Goal: Transaction & Acquisition: Register for event/course

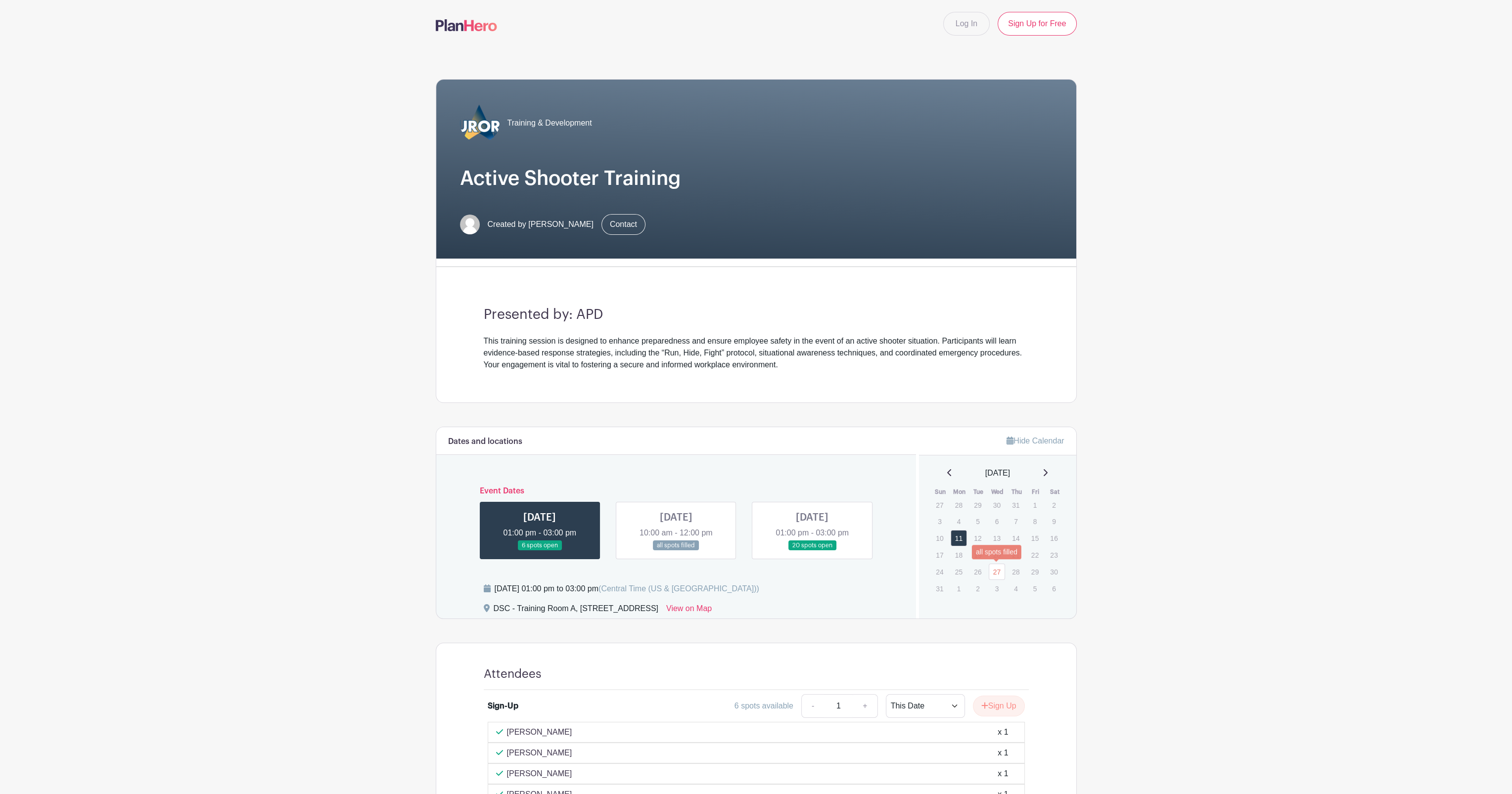
click at [997, 570] on link "27" at bounding box center [996, 572] width 17 height 17
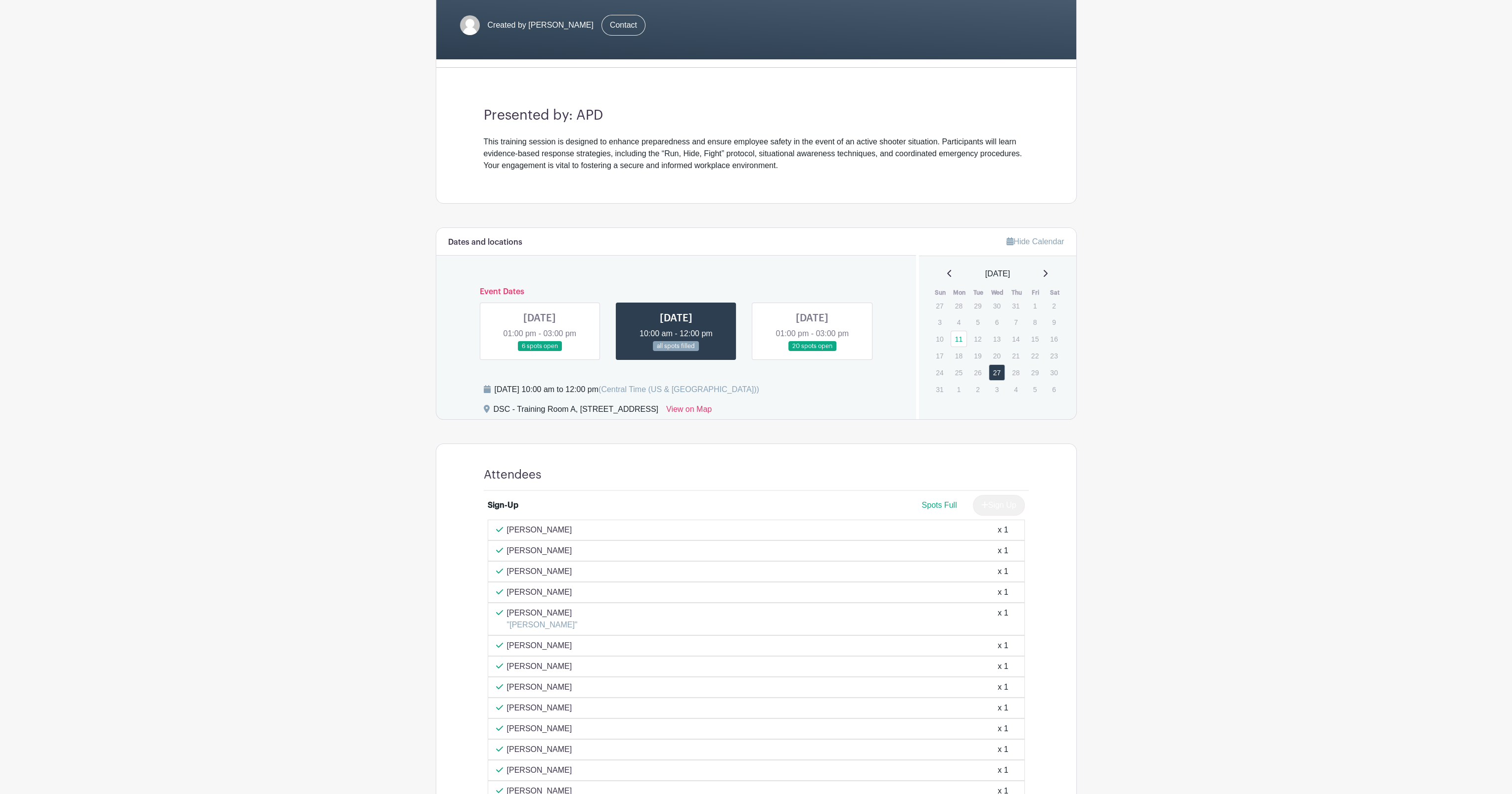
scroll to position [198, 0]
click at [812, 353] on link at bounding box center [812, 353] width 0 height 0
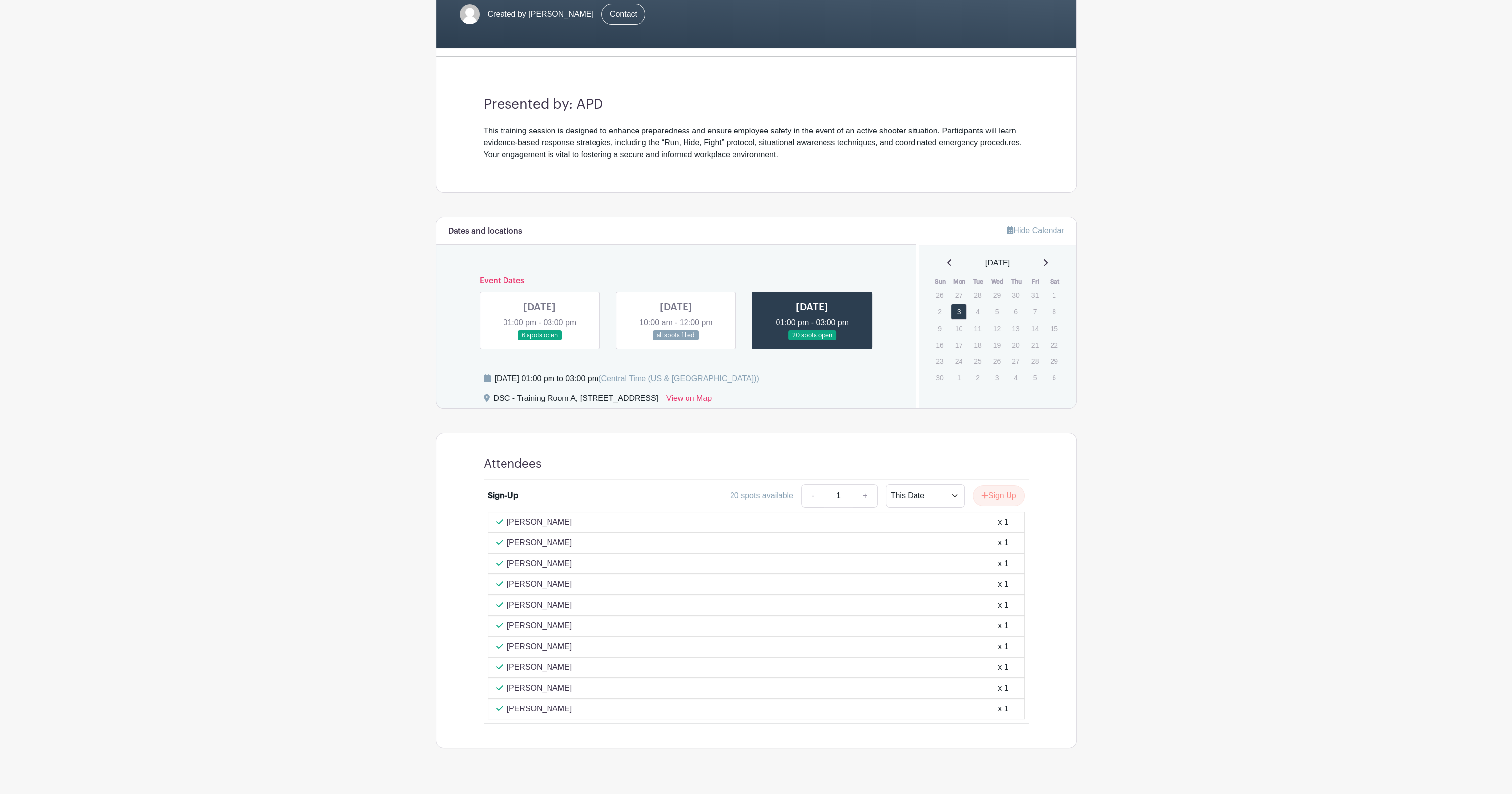
scroll to position [222, 0]
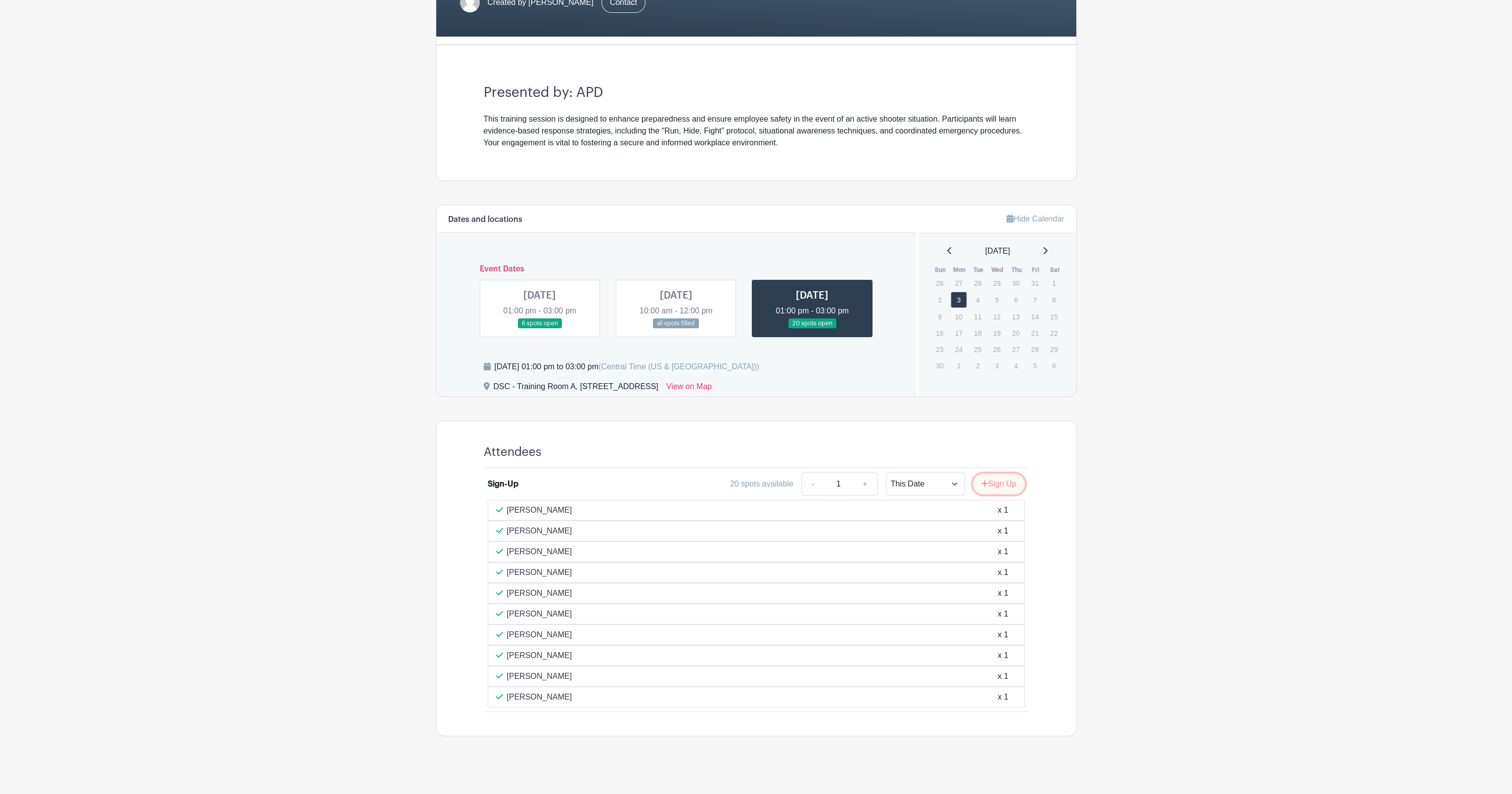
click at [1001, 479] on button "Sign Up" at bounding box center [998, 483] width 51 height 20
click at [1026, 767] on link "Review & Confirm Signups" at bounding box center [1019, 768] width 115 height 23
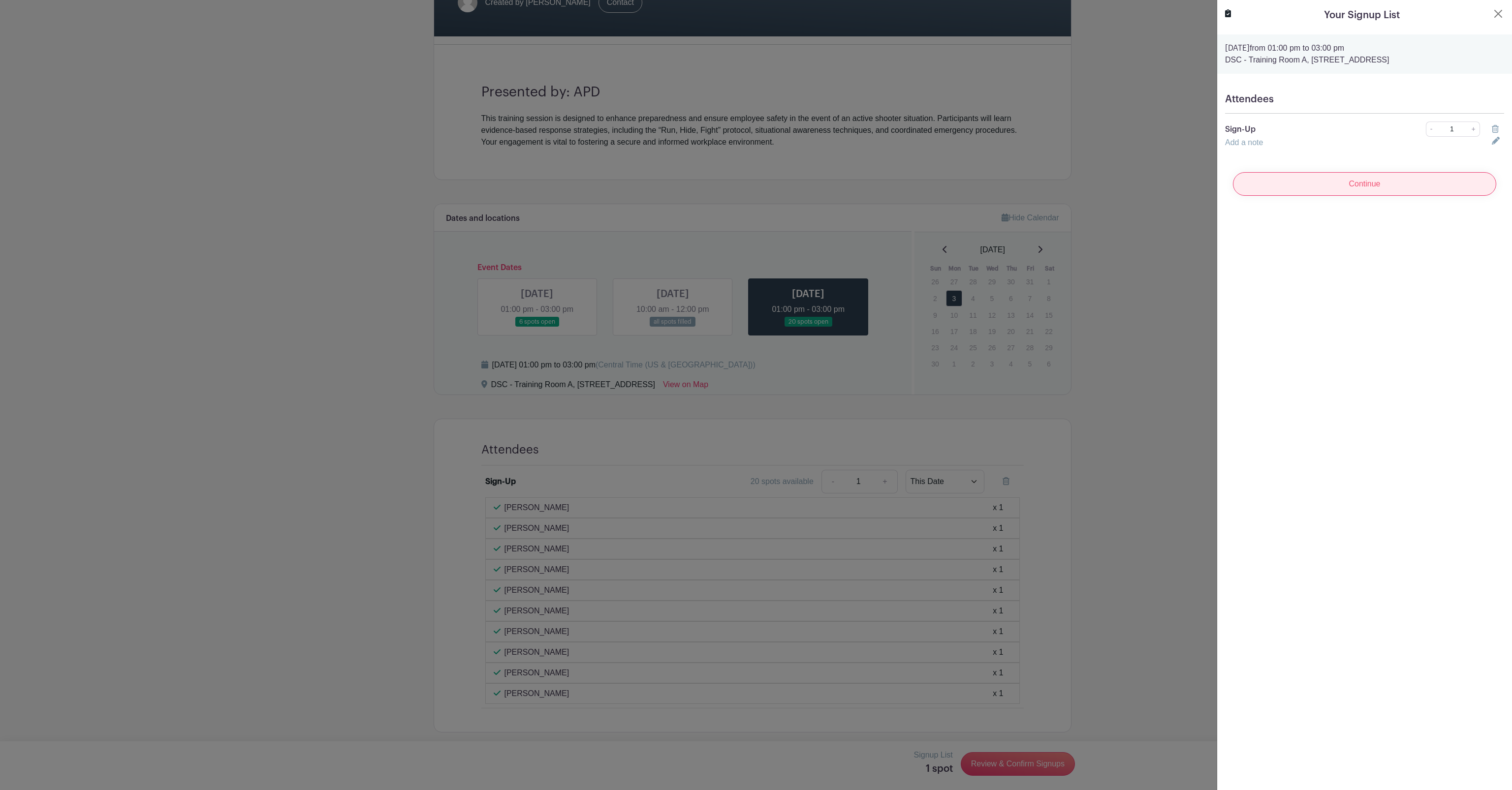
click at [1384, 190] on input "Continue" at bounding box center [1364, 183] width 263 height 23
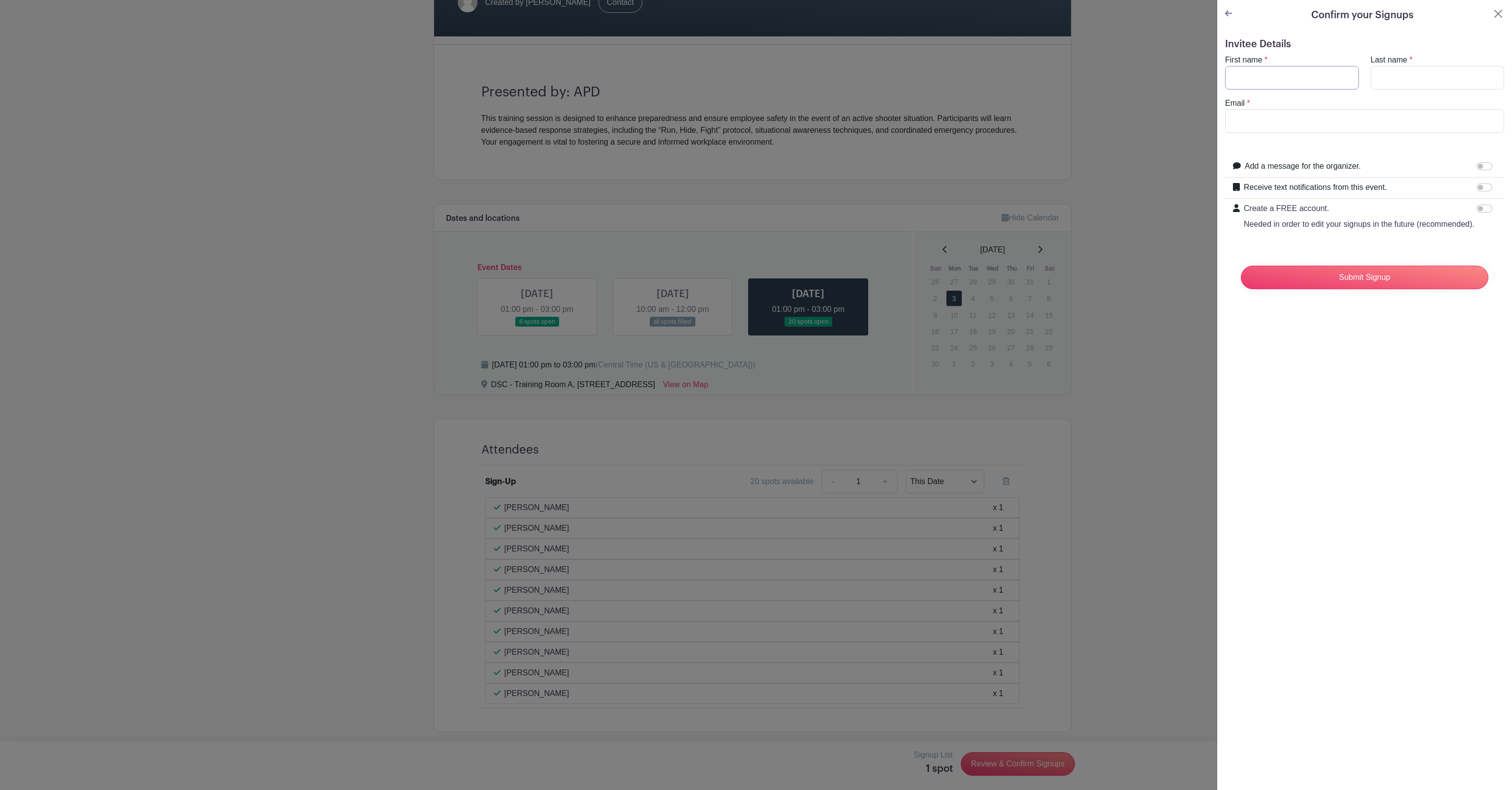
click at [1275, 81] on input "First name" at bounding box center [1292, 77] width 134 height 23
type input "Neil"
click at [1400, 76] on input "Last name" at bounding box center [1437, 77] width 134 height 23
type input "Halvorson"
click at [1268, 121] on input "Email" at bounding box center [1364, 121] width 279 height 23
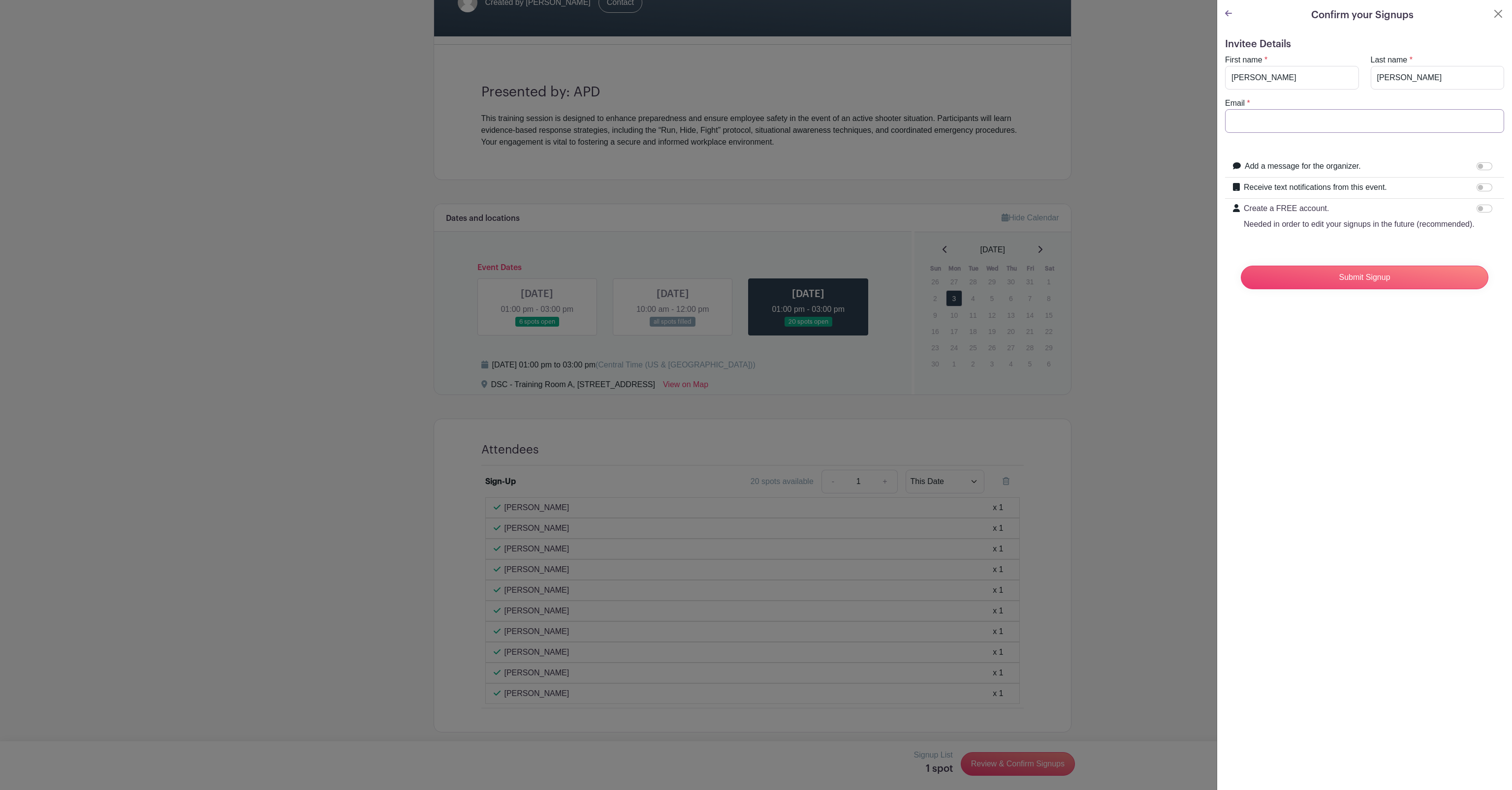
type input "halvorsonn@aurora.il.us"
click at [1351, 289] on input "Submit Signup" at bounding box center [1364, 277] width 247 height 23
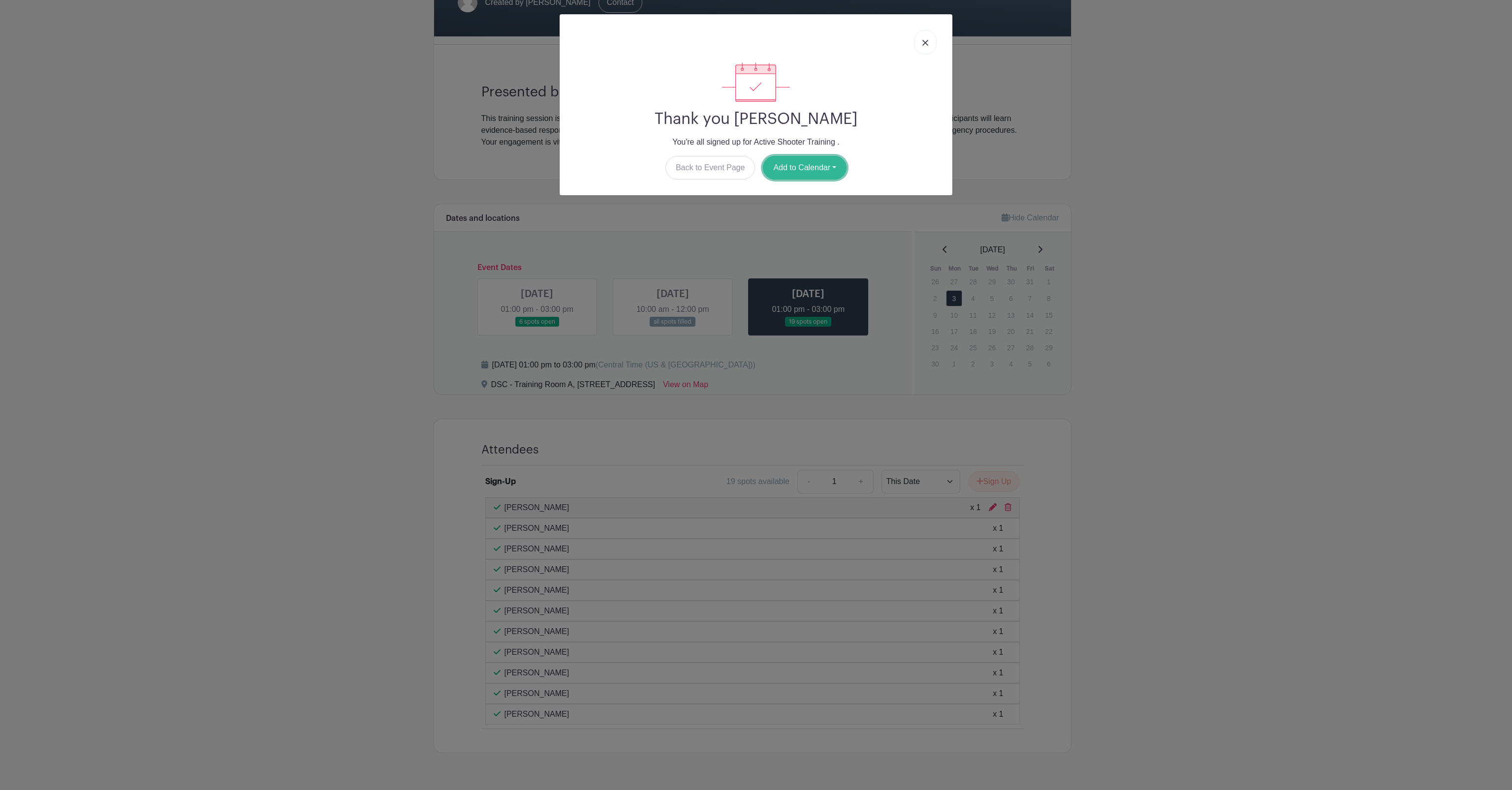
click at [801, 167] on button "Add to Calendar" at bounding box center [804, 167] width 84 height 23
click at [792, 206] on link "Outlook" at bounding box center [802, 209] width 77 height 15
drag, startPoint x: 927, startPoint y: 42, endPoint x: 952, endPoint y: 33, distance: 26.6
click at [927, 42] on img at bounding box center [925, 42] width 6 height 6
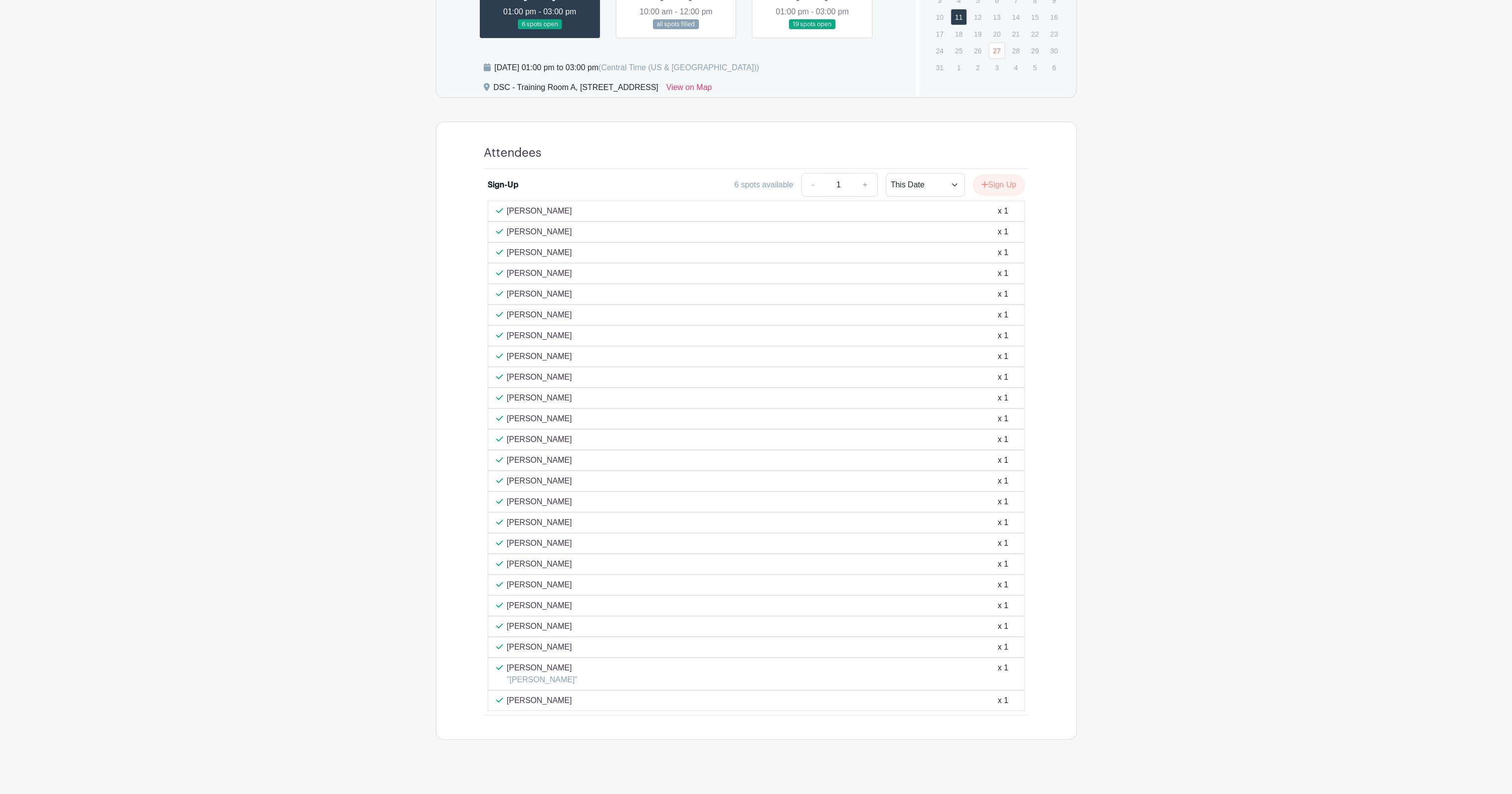
scroll to position [522, 0]
